Goal: Task Accomplishment & Management: Complete application form

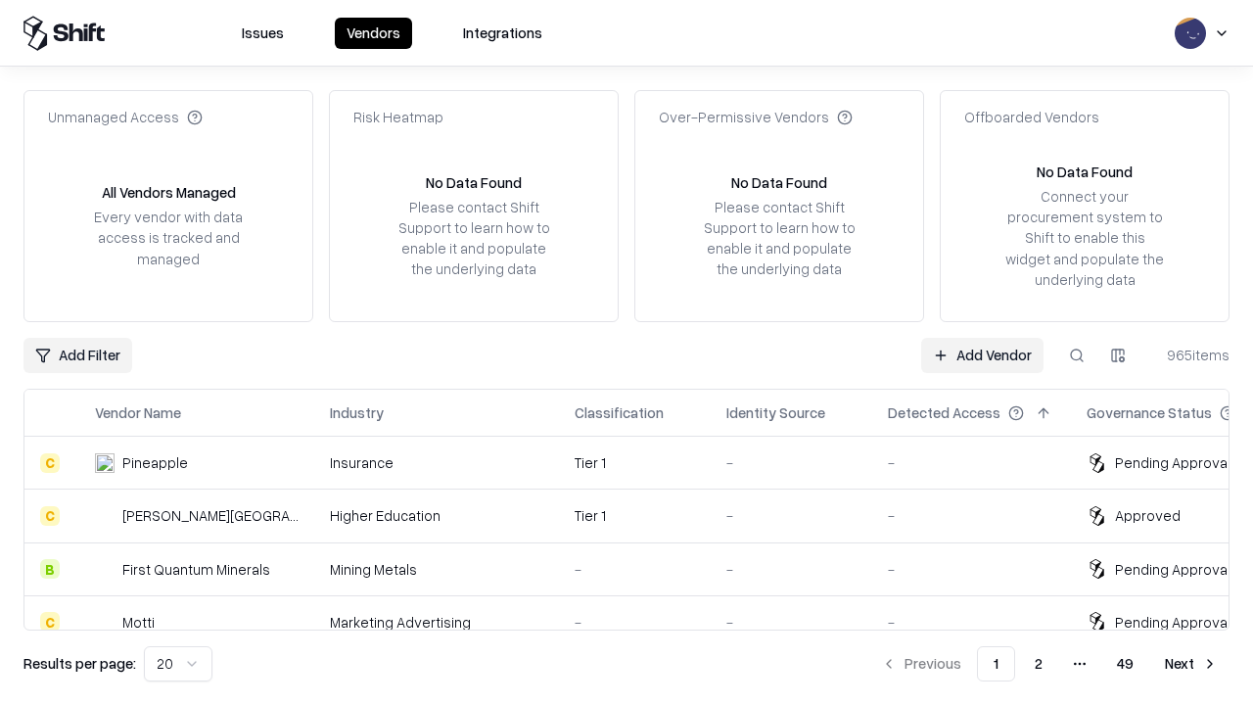
click at [982, 354] on link "Add Vendor" at bounding box center [982, 355] width 122 height 35
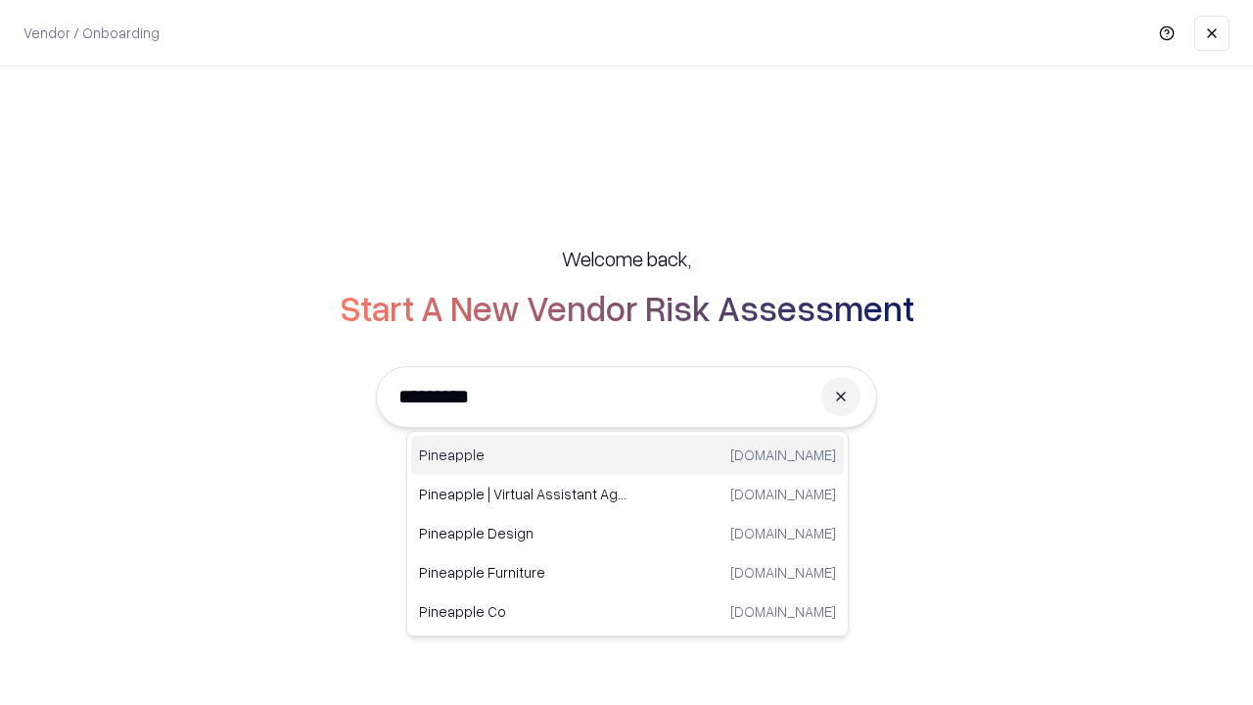
click at [627, 455] on div "Pineapple [DOMAIN_NAME]" at bounding box center [627, 455] width 433 height 39
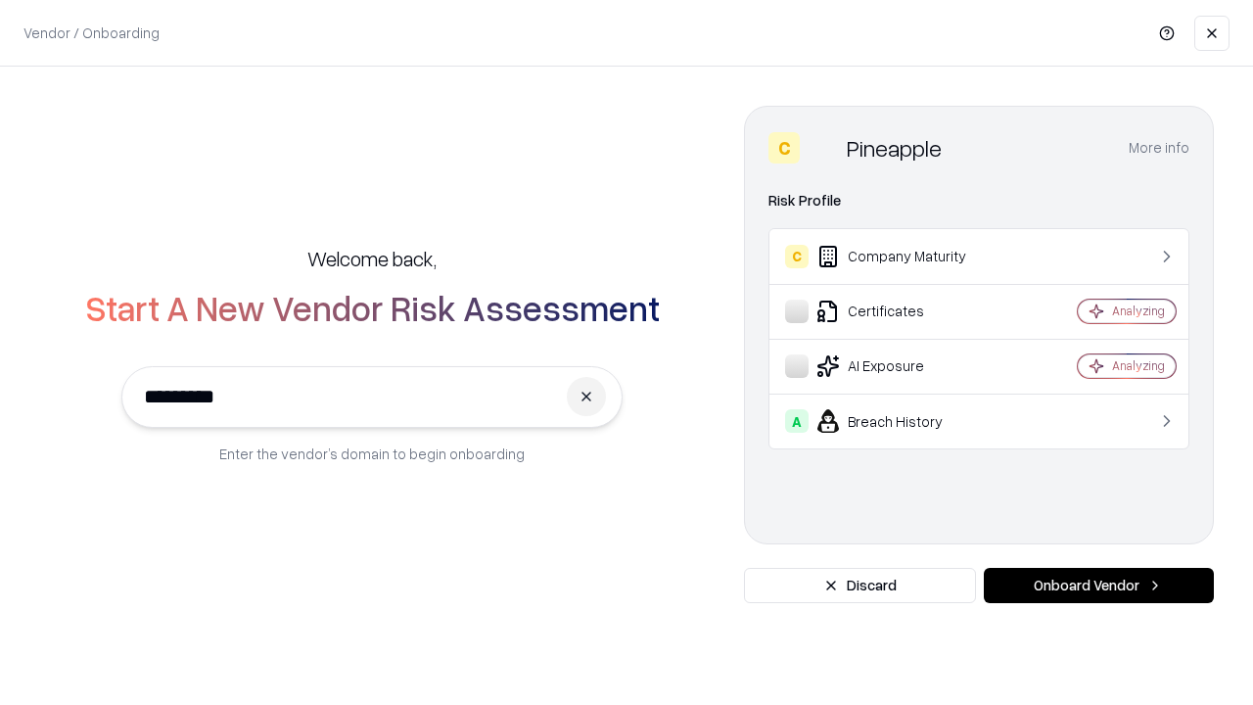
type input "*********"
click at [1098, 585] on button "Onboard Vendor" at bounding box center [1099, 585] width 230 height 35
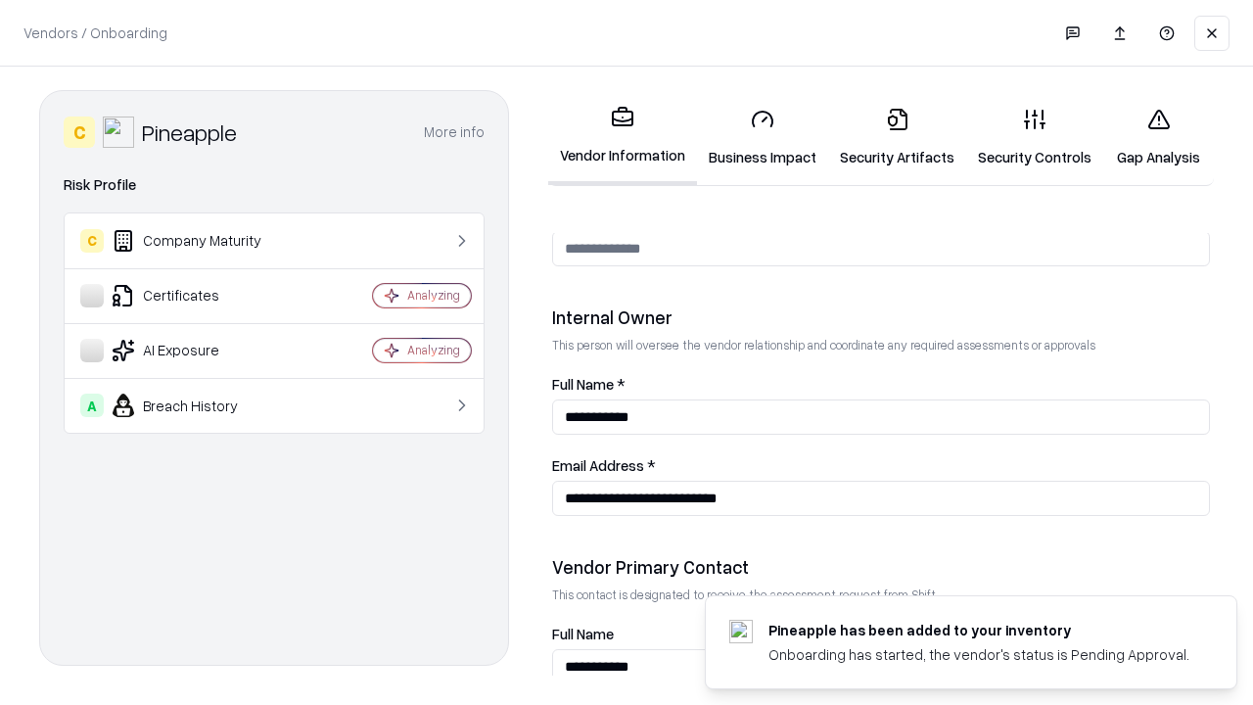
scroll to position [1014, 0]
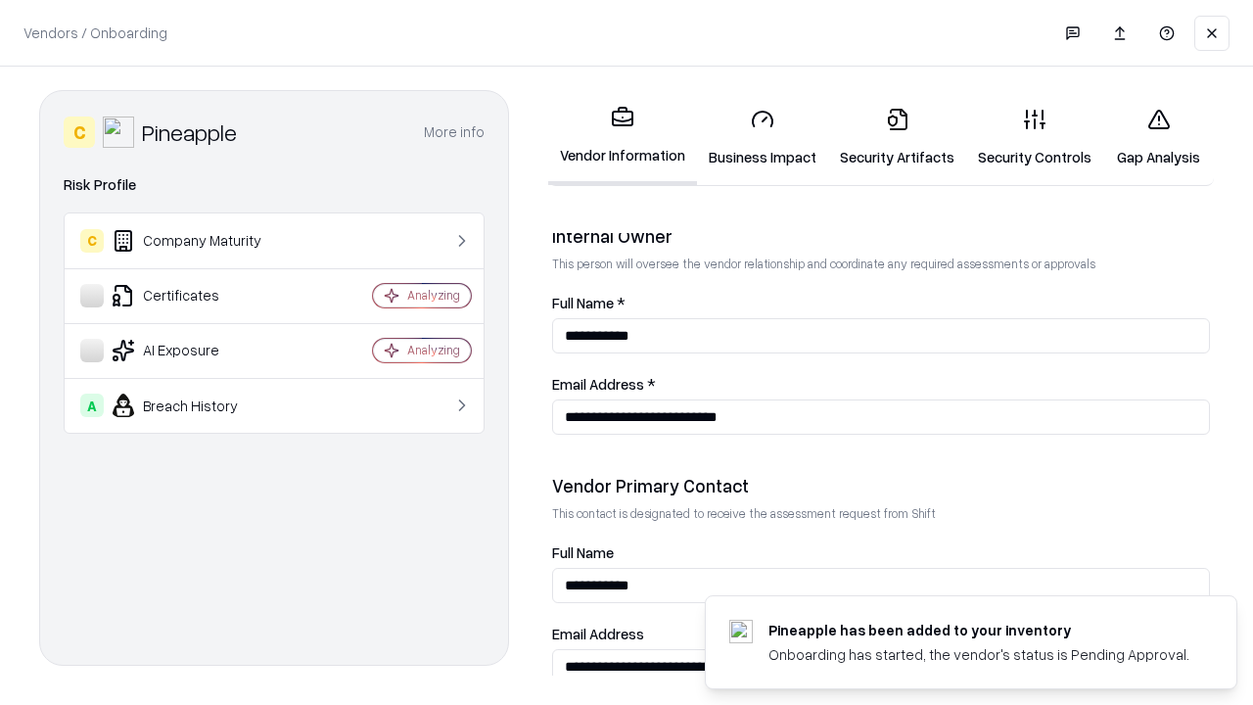
click at [762, 137] on link "Business Impact" at bounding box center [762, 137] width 131 height 91
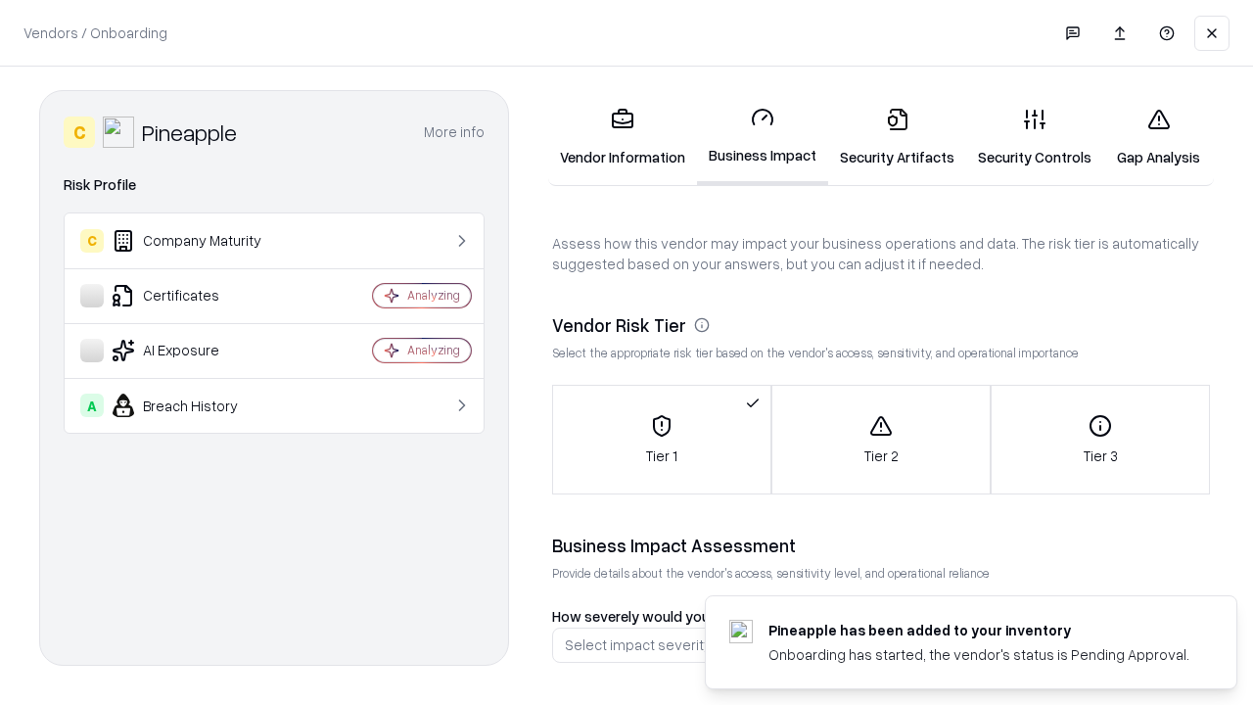
click at [1158, 137] on link "Gap Analysis" at bounding box center [1158, 137] width 111 height 91
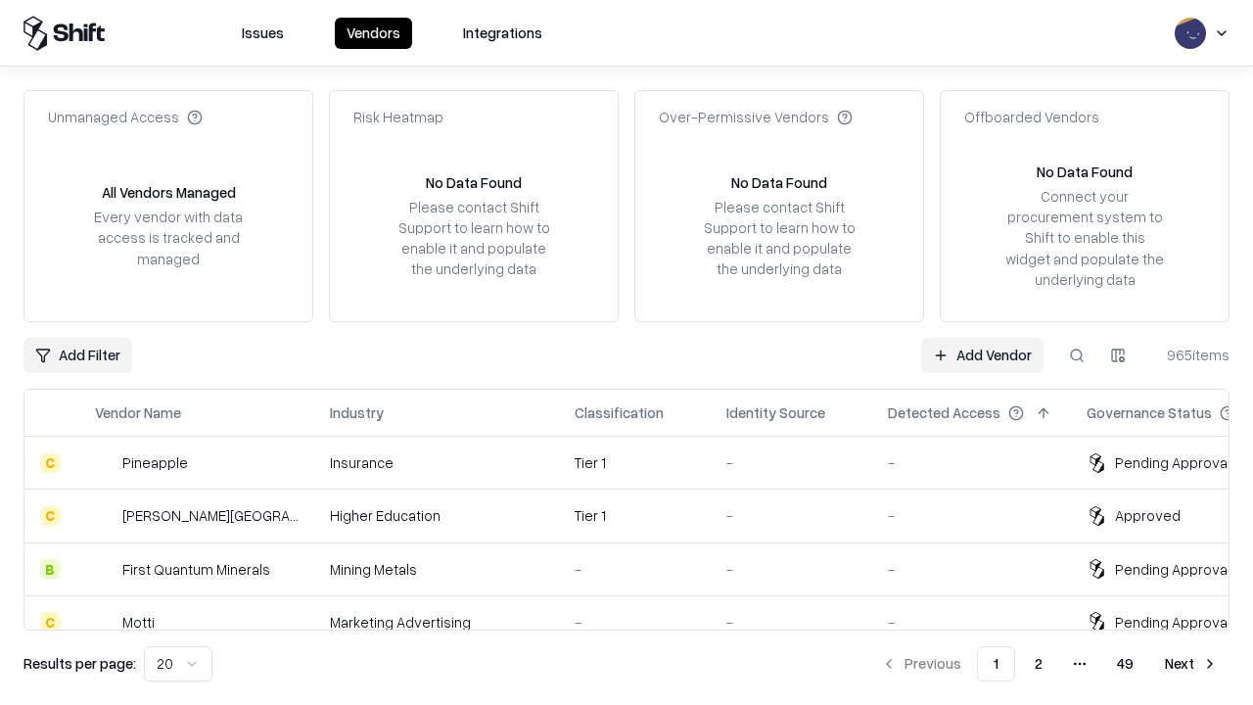
click at [982, 354] on link "Add Vendor" at bounding box center [982, 355] width 122 height 35
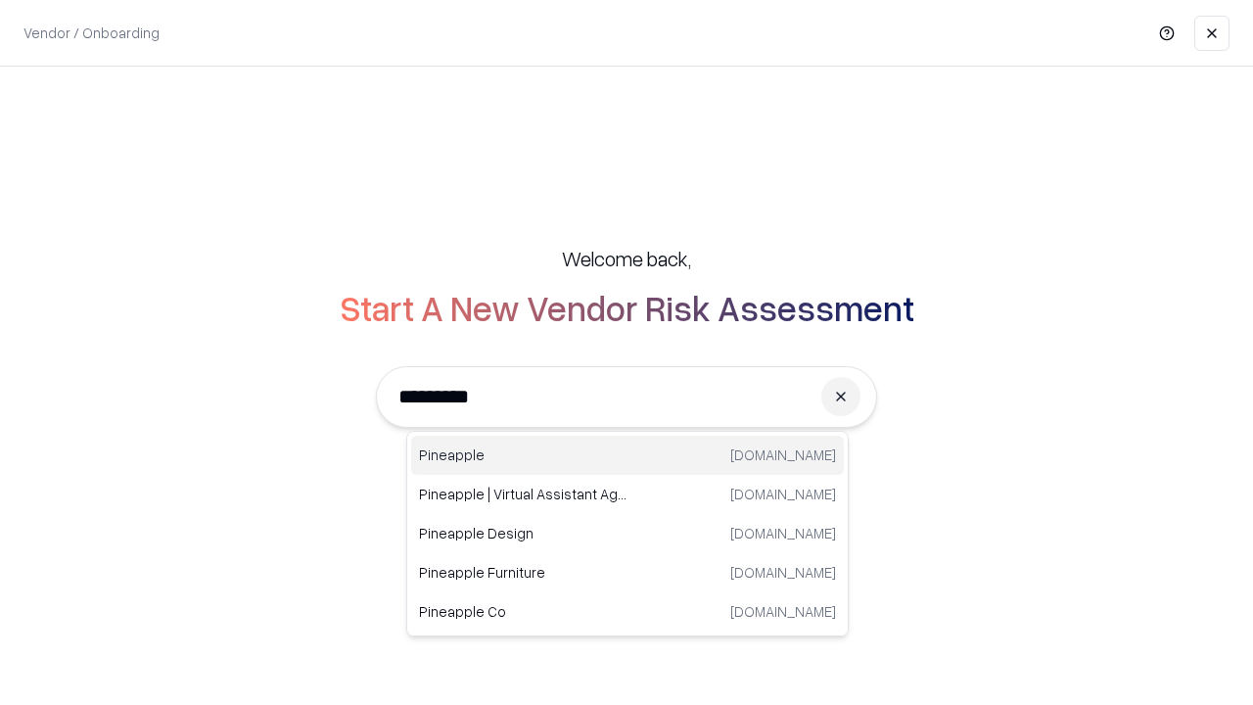
click at [627, 455] on div "Pineapple [DOMAIN_NAME]" at bounding box center [627, 455] width 433 height 39
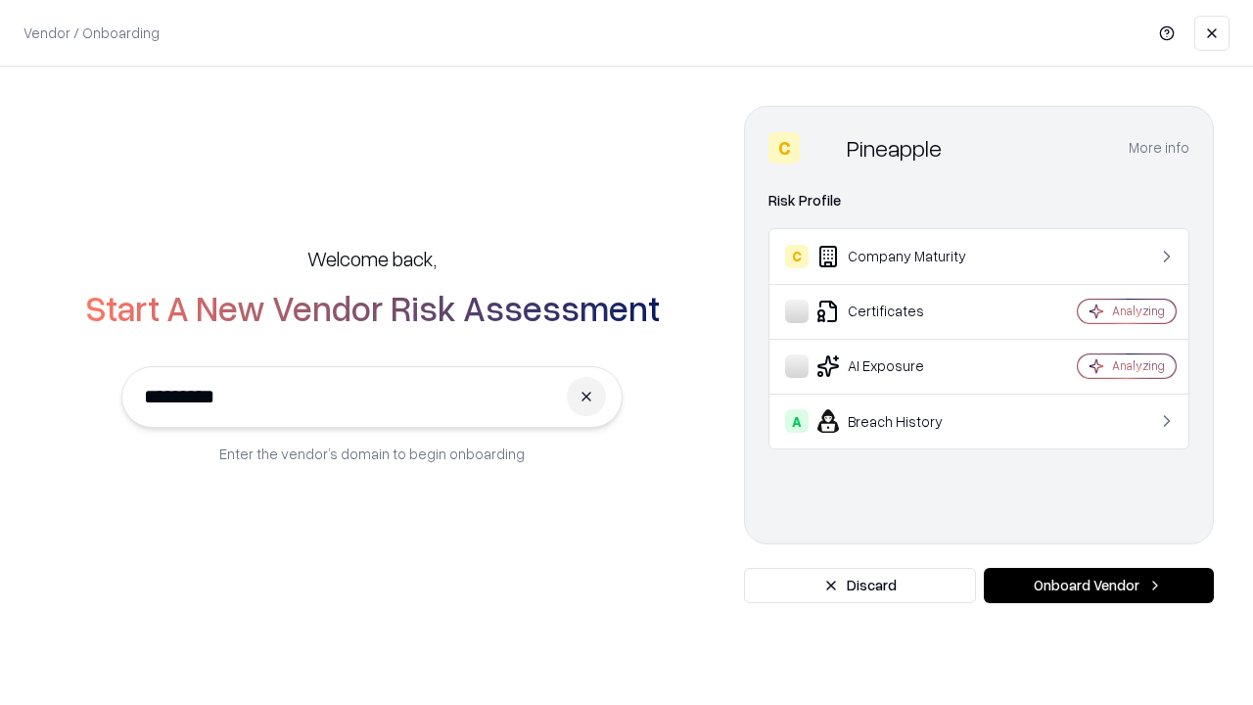
type input "*********"
click at [1098, 585] on button "Onboard Vendor" at bounding box center [1099, 585] width 230 height 35
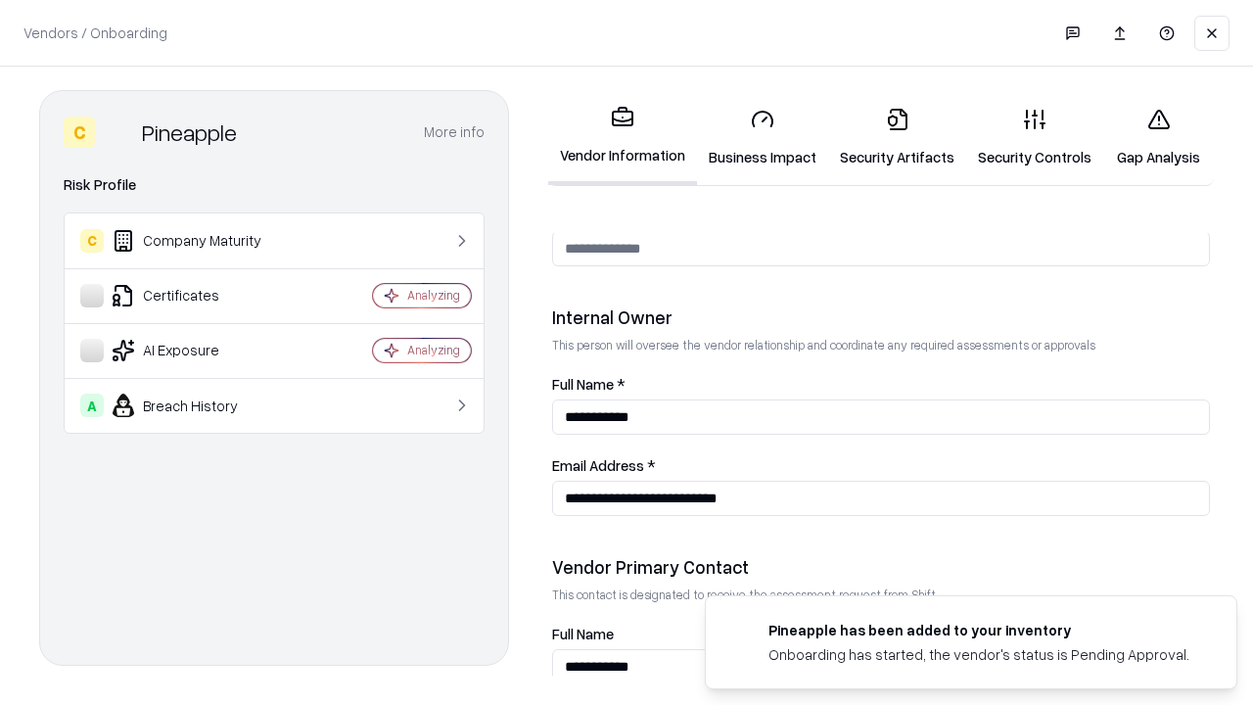
scroll to position [1014, 0]
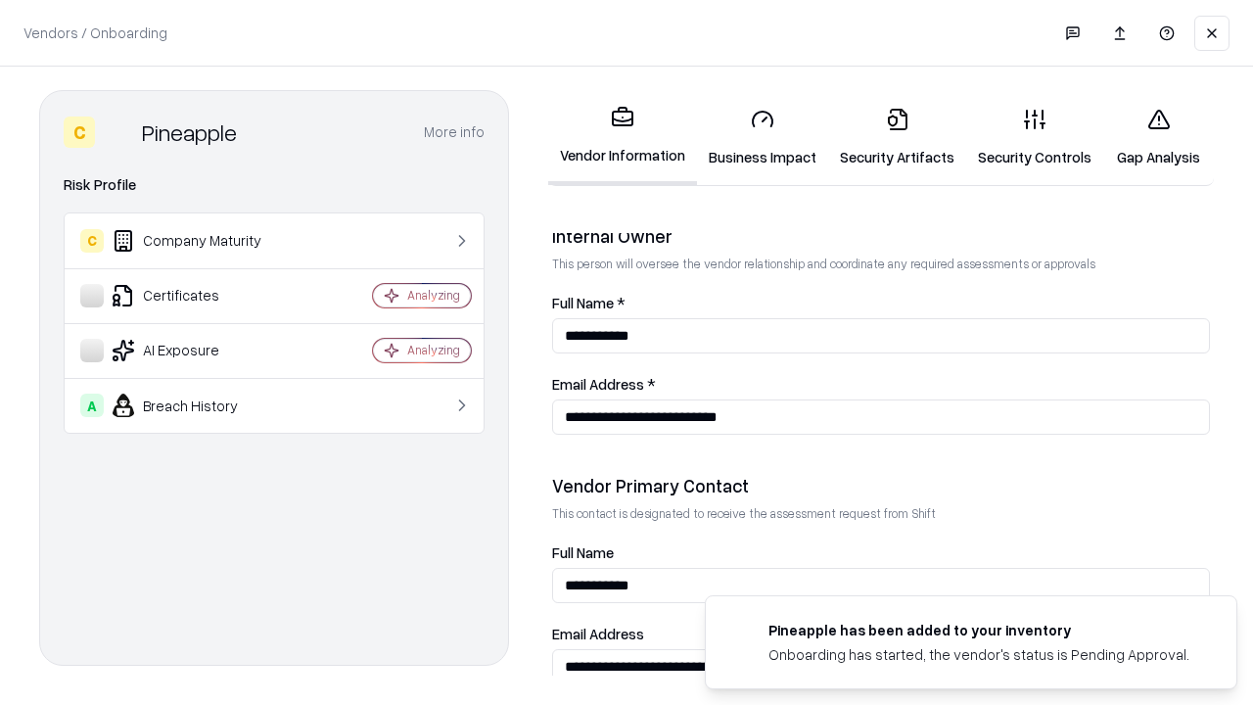
click at [1158, 137] on link "Gap Analysis" at bounding box center [1158, 137] width 111 height 91
